Goal: Task Accomplishment & Management: Complete application form

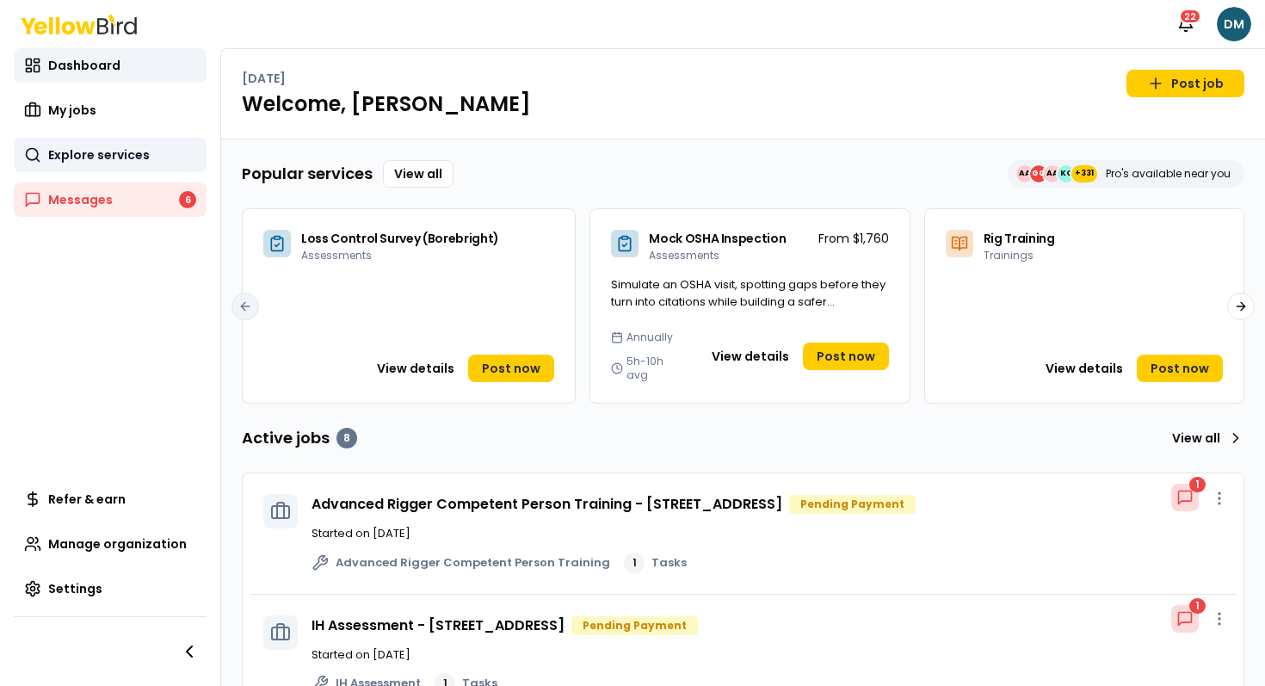
click at [62, 153] on span "Explore services" at bounding box center [99, 154] width 102 height 17
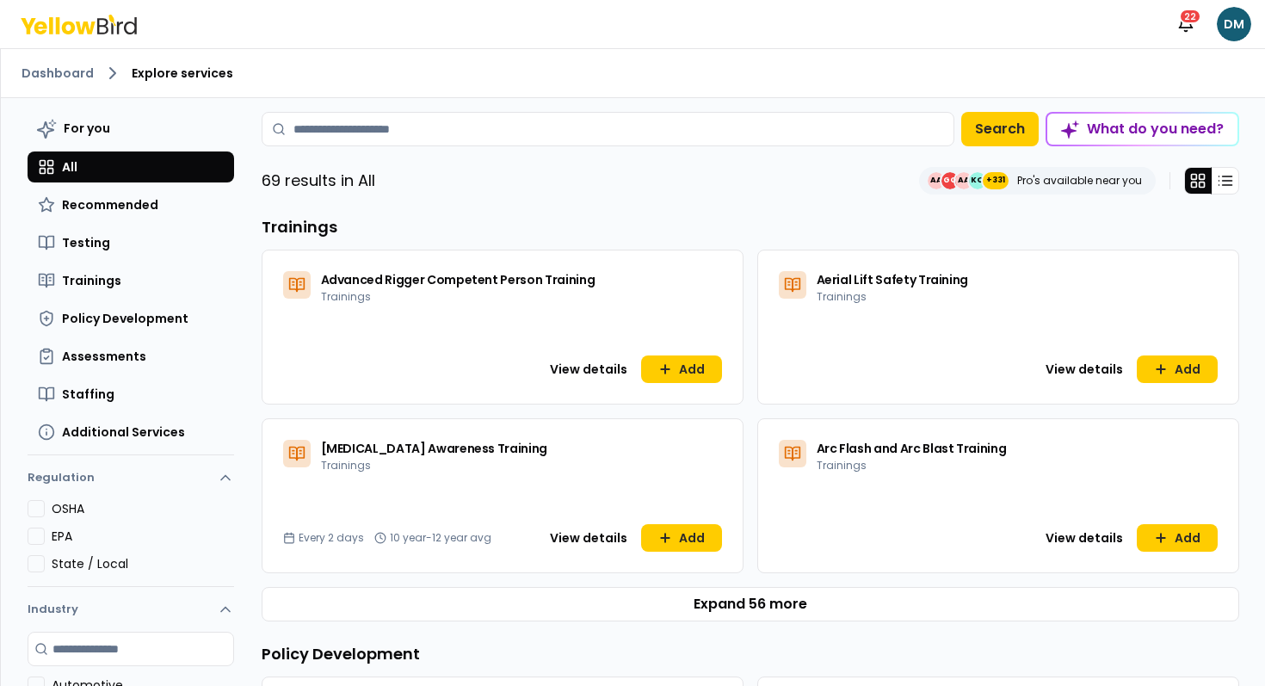
click at [1064, 80] on ol "Dashboard Explore services" at bounding box center [633, 73] width 1223 height 21
